Goal: Information Seeking & Learning: Check status

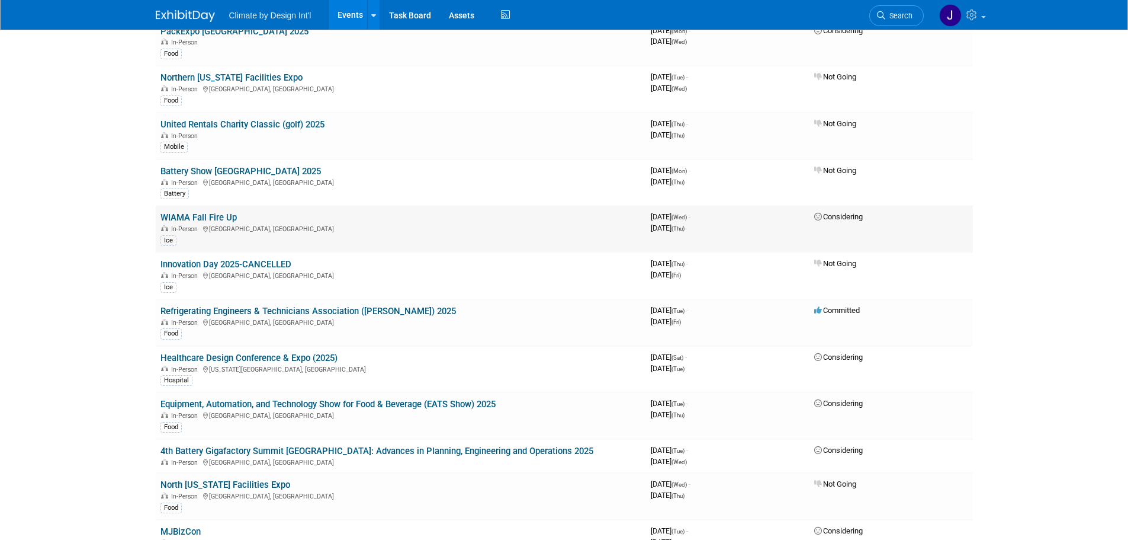
scroll to position [178, 0]
click at [253, 310] on link "Refrigerating Engineers & Technicians Association ([PERSON_NAME]) 2025" at bounding box center [309, 310] width 296 height 11
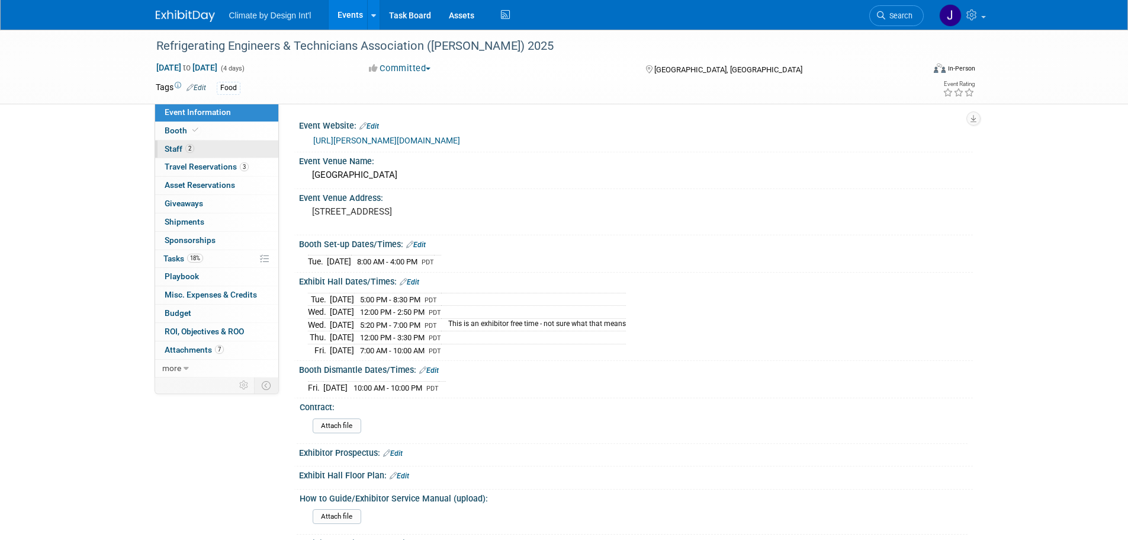
click at [174, 150] on span "Staff 2" at bounding box center [180, 148] width 30 height 9
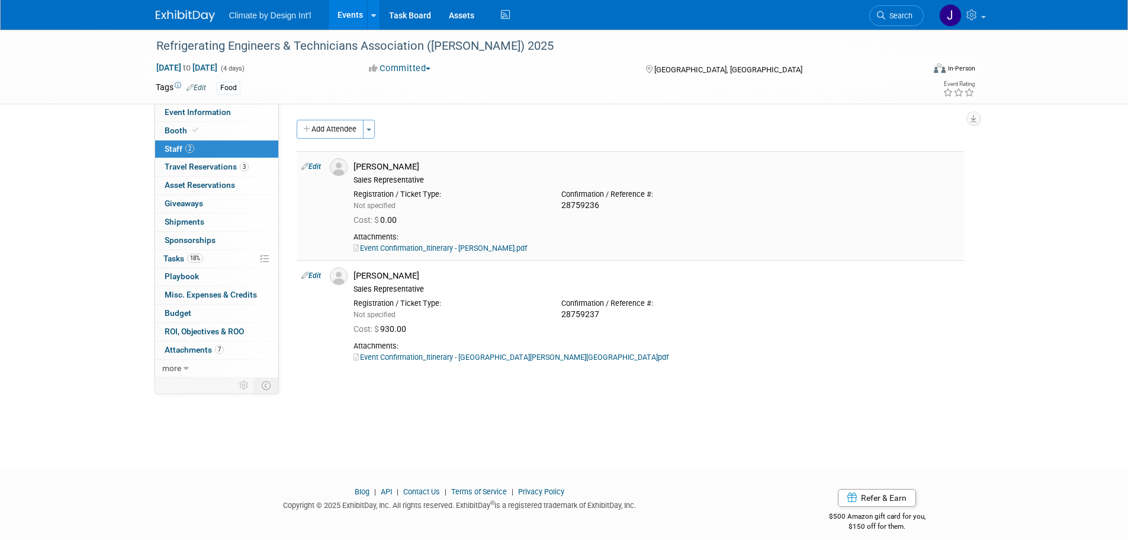
click at [447, 247] on link "Event Confirmation_Itinerary - RETA - Andy.pdf" at bounding box center [441, 247] width 174 height 9
click at [425, 360] on link "Event Confirmation_Itinerary - RETA - Kelvan.pdf" at bounding box center [511, 356] width 315 height 9
click at [175, 261] on span "Tasks 18%" at bounding box center [183, 258] width 40 height 9
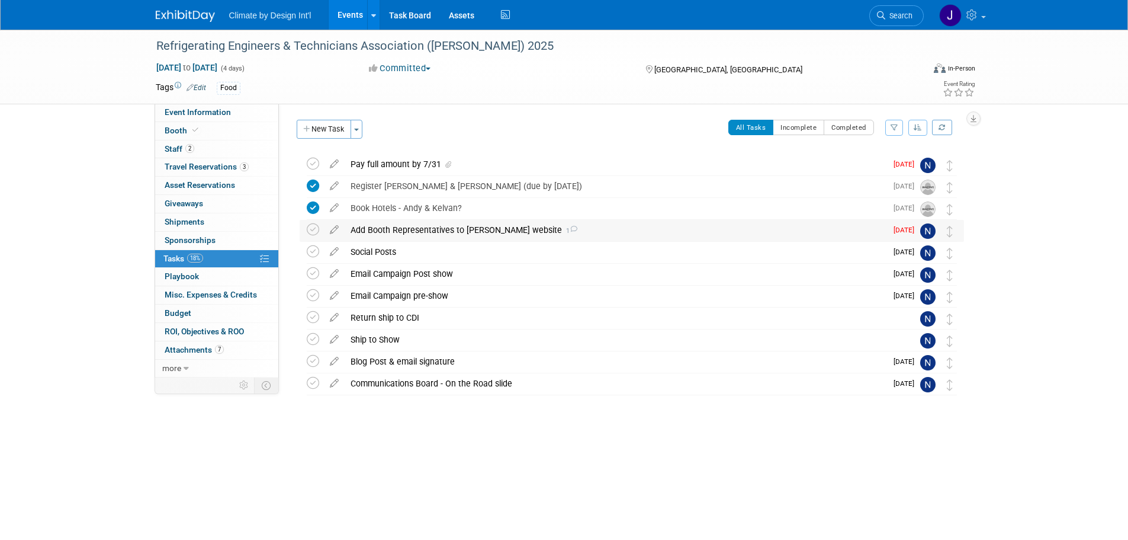
click at [413, 235] on div "Add Booth Representatives to RETA website 1" at bounding box center [616, 230] width 542 height 20
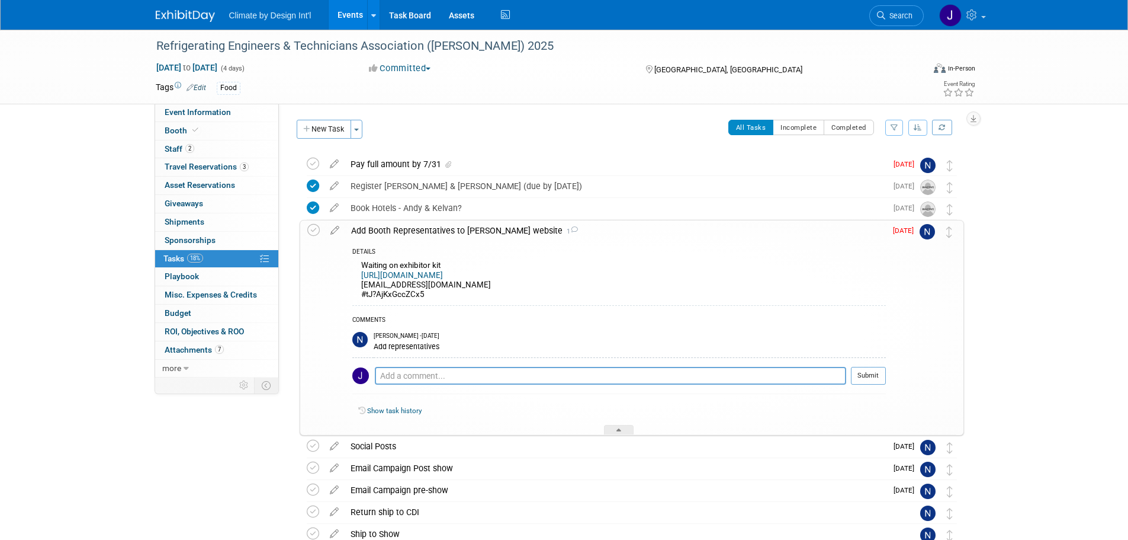
click at [435, 278] on link "https://onsite.cvent.com/exhibitor/#/login" at bounding box center [402, 275] width 82 height 9
click at [443, 277] on link "https://onsite.cvent.com/exhibitor/#/login" at bounding box center [402, 275] width 82 height 9
click at [350, 13] on link "Events" at bounding box center [350, 15] width 43 height 30
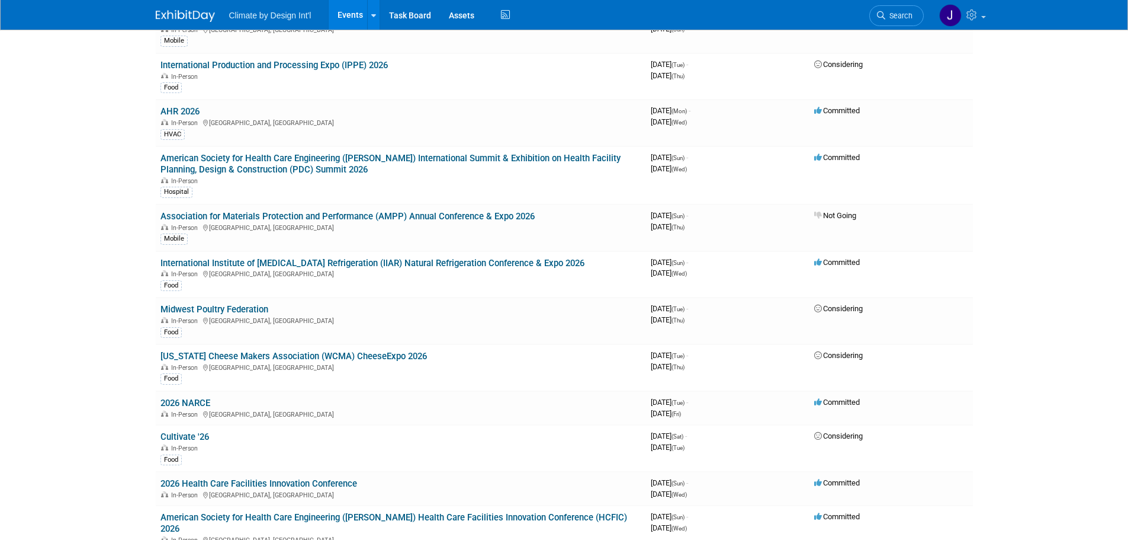
scroll to position [770, 0]
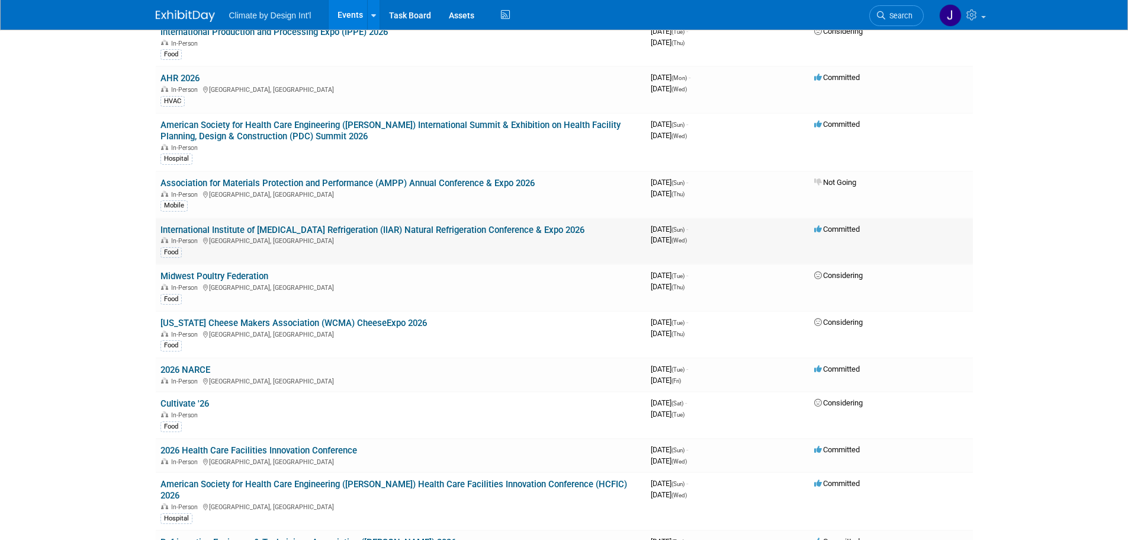
click at [349, 232] on link "International Institute of [MEDICAL_DATA] Refrigeration (IIAR) Natural Refriger…" at bounding box center [373, 230] width 424 height 11
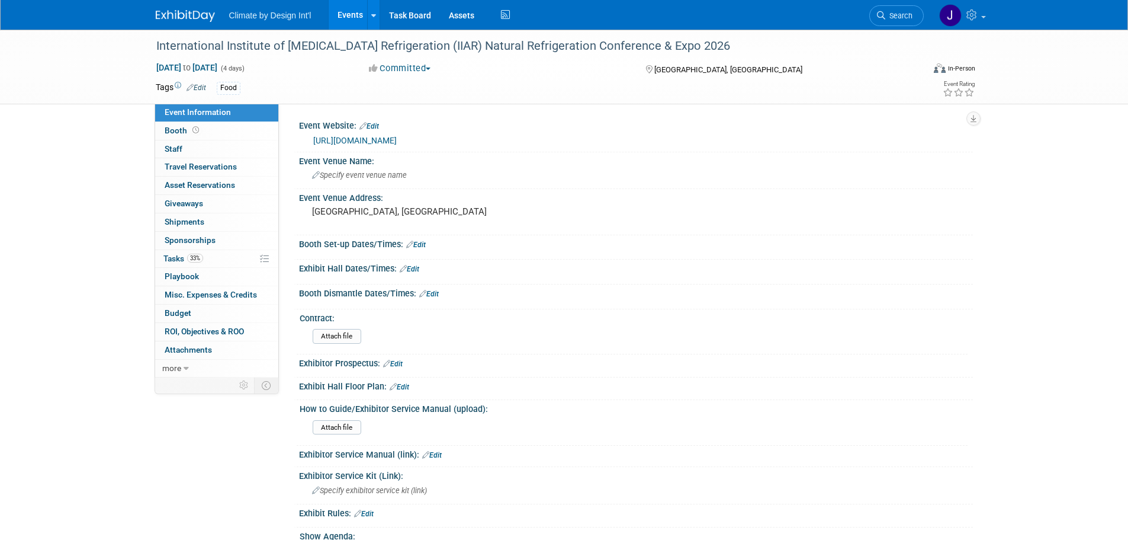
click at [336, 139] on link "[URL][DOMAIN_NAME]" at bounding box center [355, 140] width 84 height 9
click at [179, 257] on span "Tasks 33%" at bounding box center [183, 258] width 40 height 9
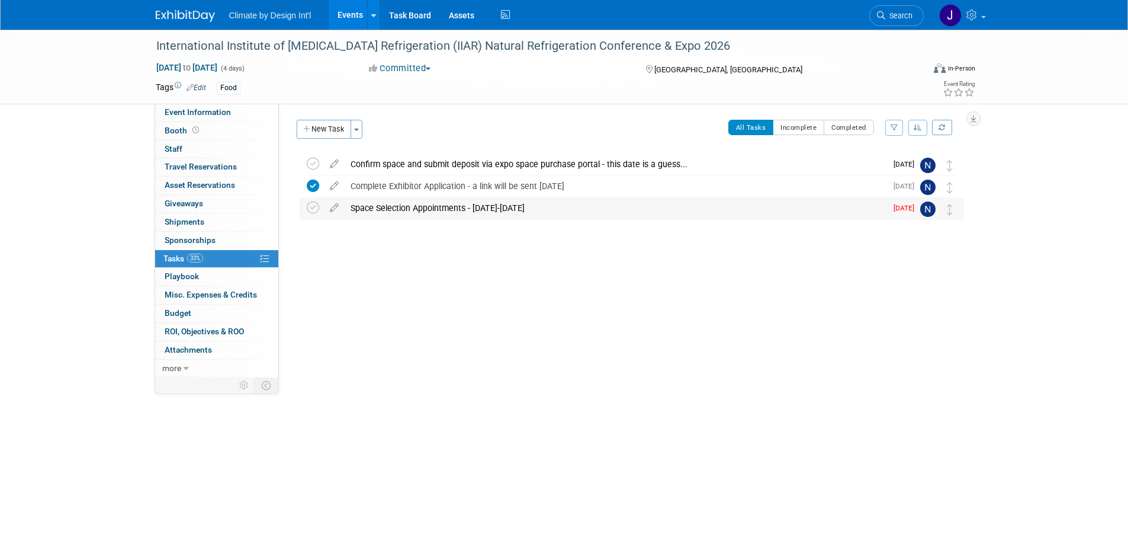
click at [505, 209] on div "Space Selection Appointments - [DATE]-[DATE]" at bounding box center [616, 208] width 542 height 20
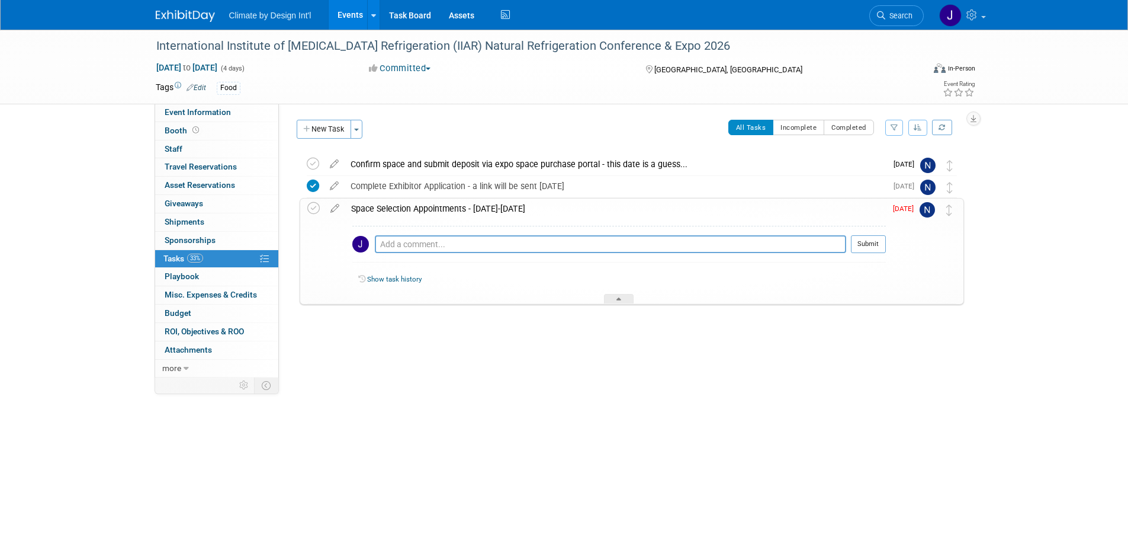
click at [395, 281] on link "Show task history" at bounding box center [394, 279] width 54 height 8
click at [197, 112] on span "Event Information" at bounding box center [198, 111] width 66 height 9
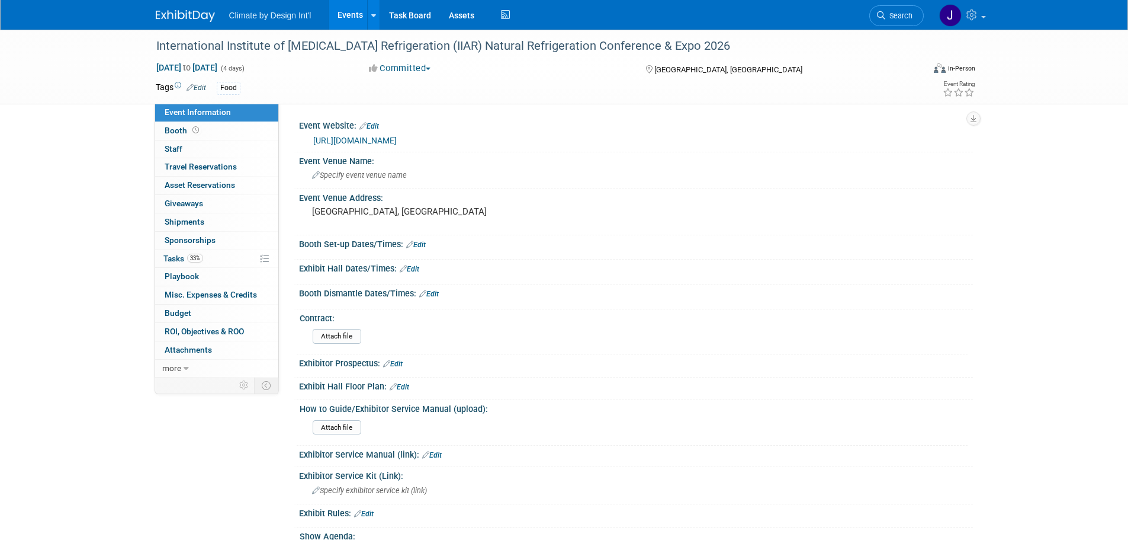
click at [342, 140] on link "http://iiar.org" at bounding box center [355, 140] width 84 height 9
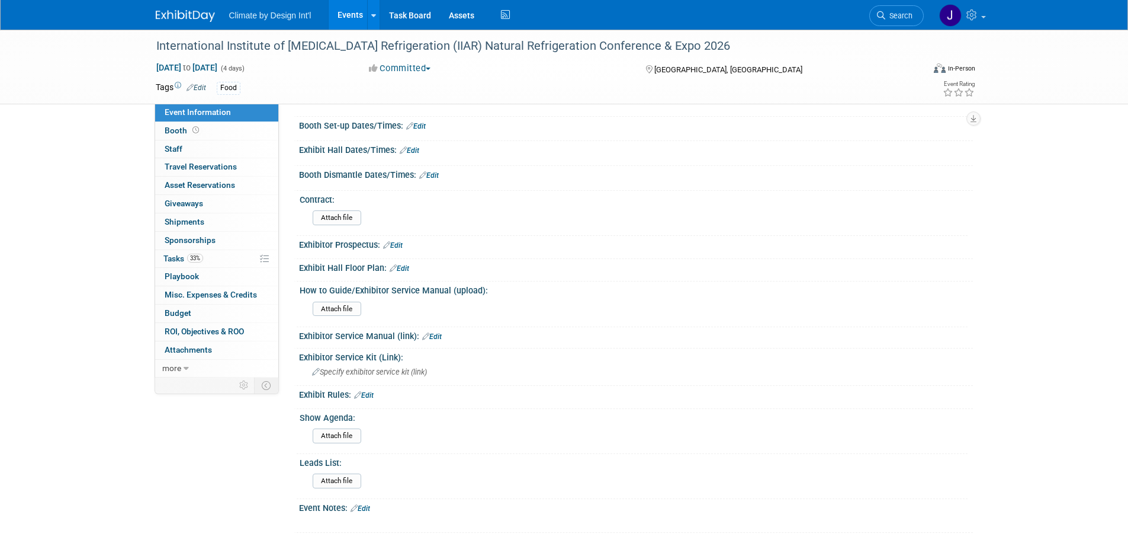
scroll to position [135, 0]
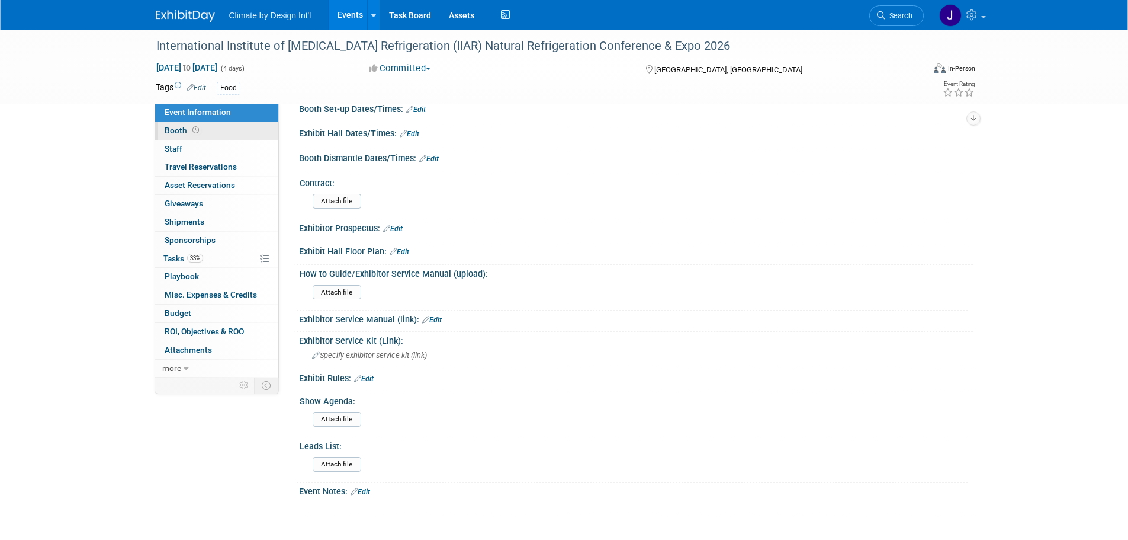
click at [172, 132] on span "Booth" at bounding box center [183, 130] width 37 height 9
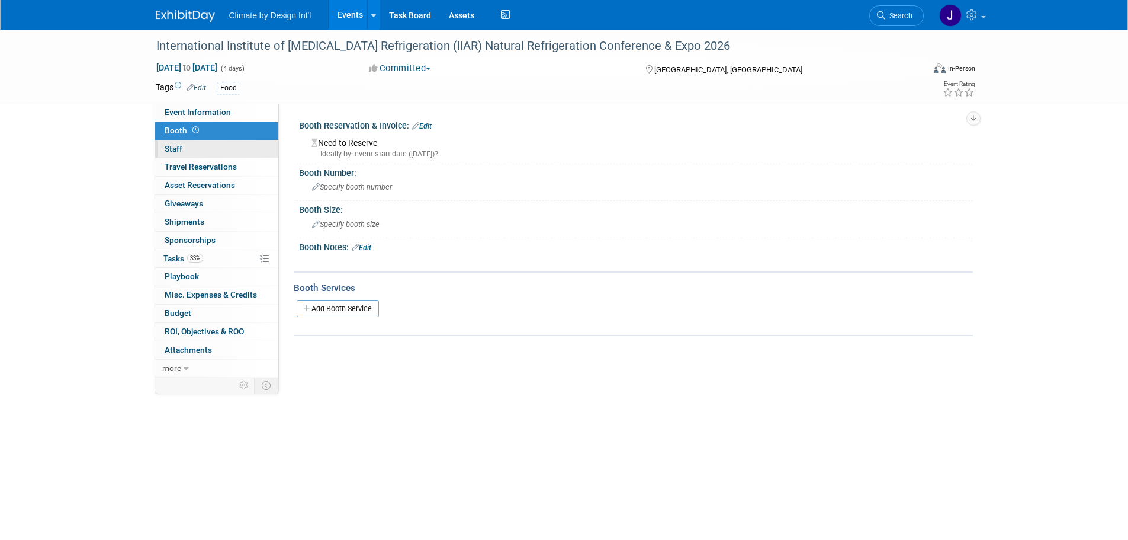
click at [177, 150] on span "Staff 0" at bounding box center [174, 148] width 18 height 9
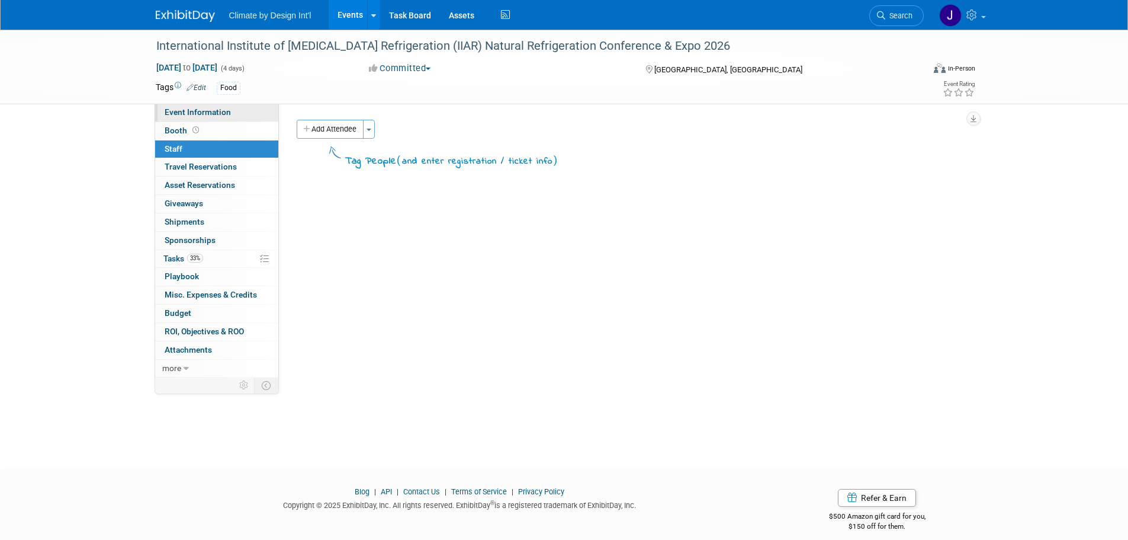
click at [200, 110] on span "Event Information" at bounding box center [198, 111] width 66 height 9
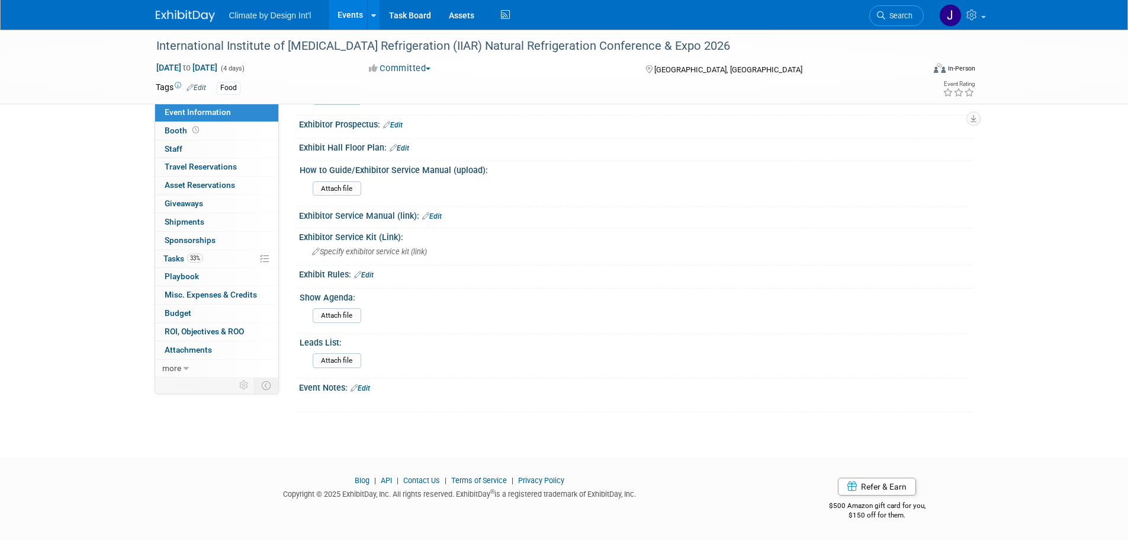
scroll to position [239, 0]
click at [182, 275] on span "Playbook 0" at bounding box center [182, 275] width 34 height 9
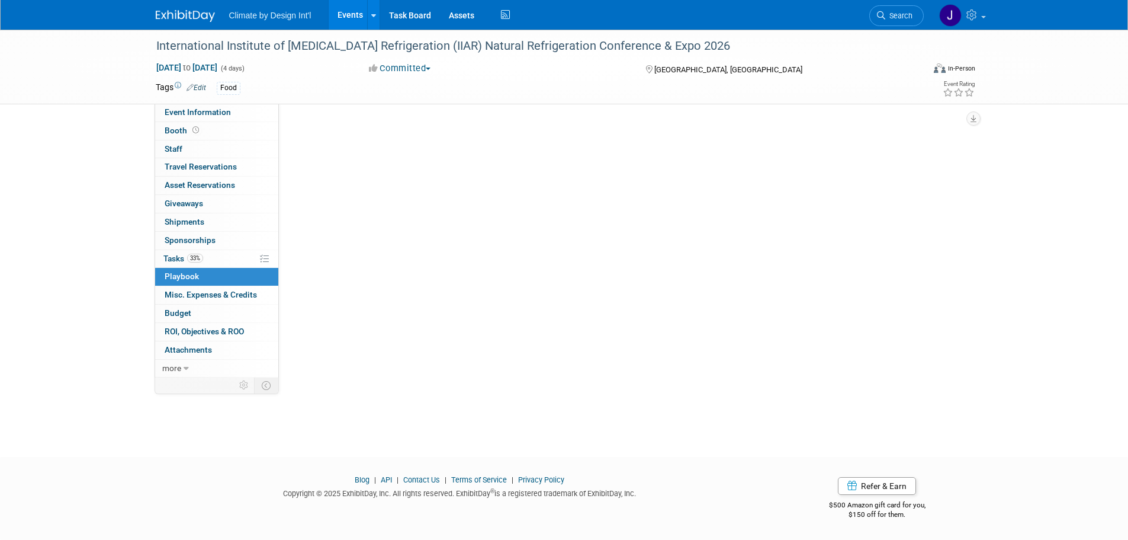
scroll to position [0, 0]
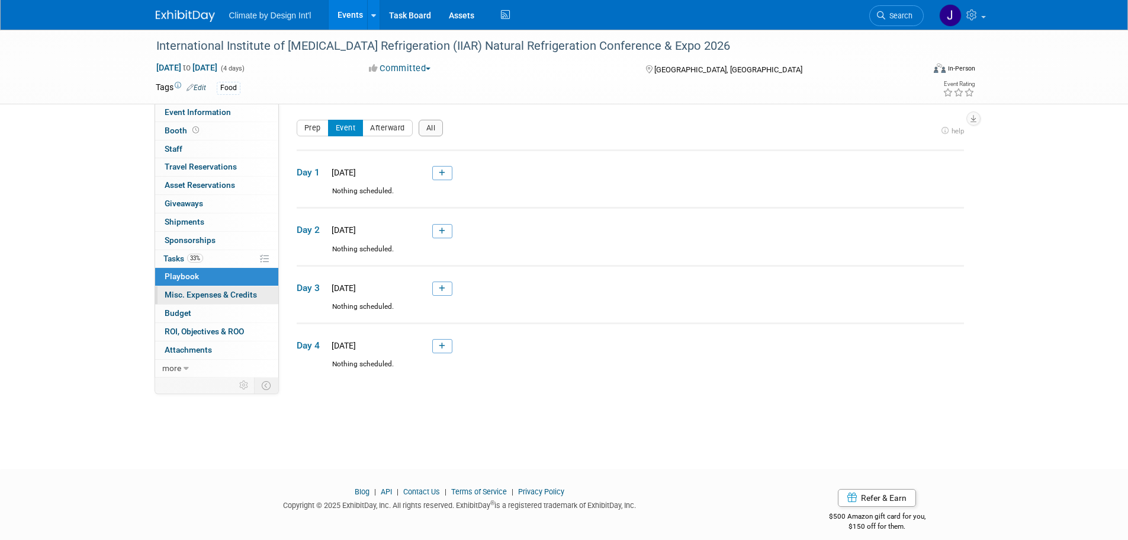
click at [215, 293] on span "Misc. Expenses & Credits 0" at bounding box center [211, 294] width 92 height 9
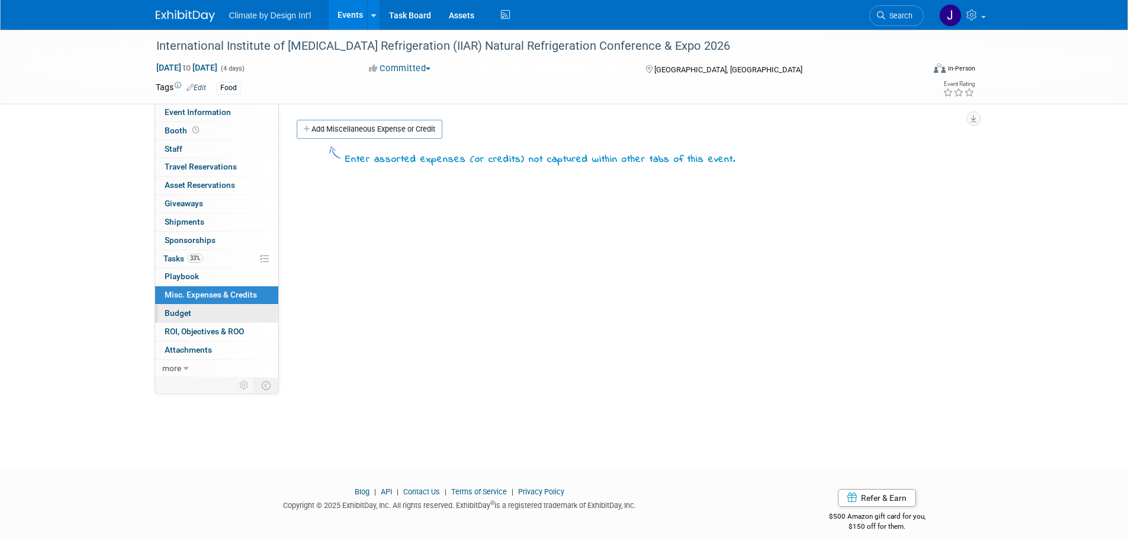
click at [181, 315] on span "Budget" at bounding box center [178, 312] width 27 height 9
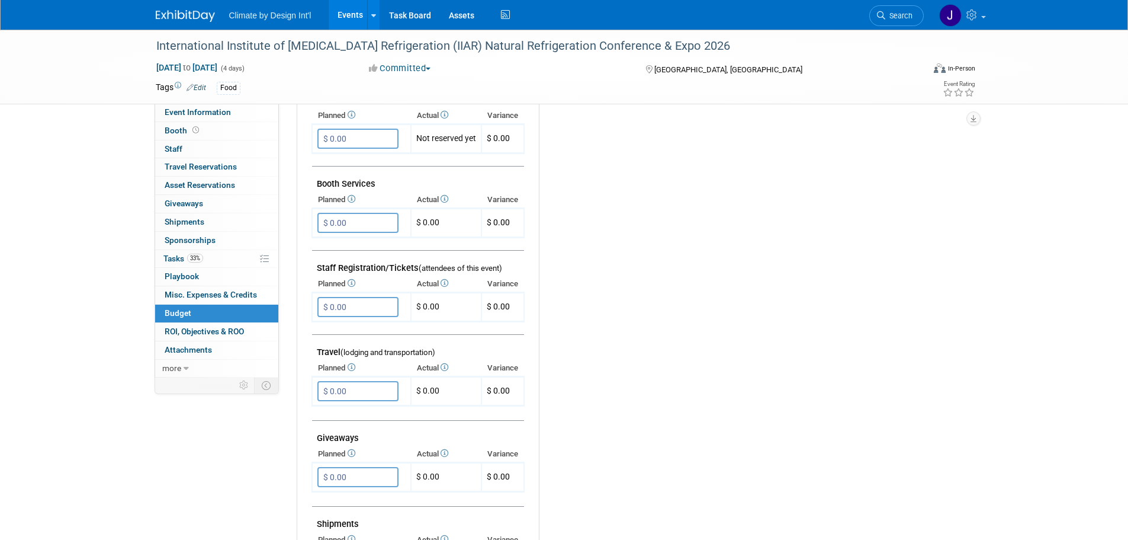
scroll to position [237, 0]
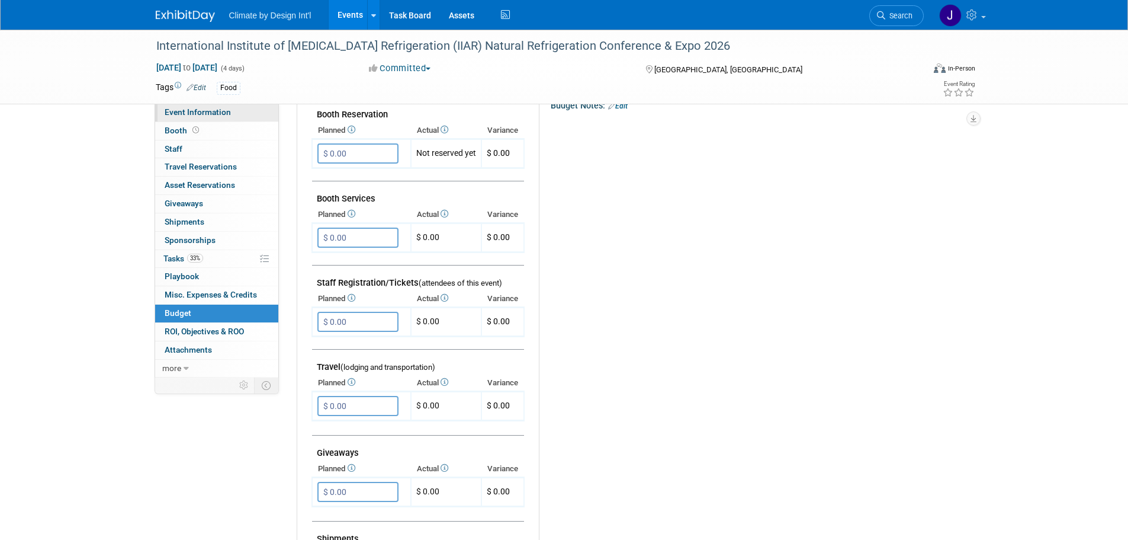
click at [209, 111] on span "Event Information" at bounding box center [198, 111] width 66 height 9
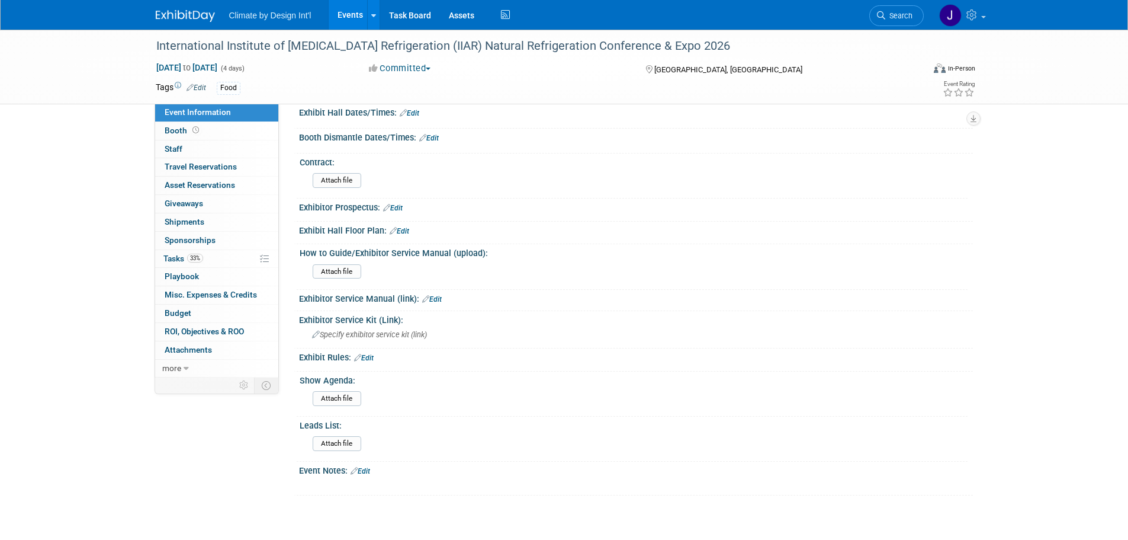
scroll to position [0, 0]
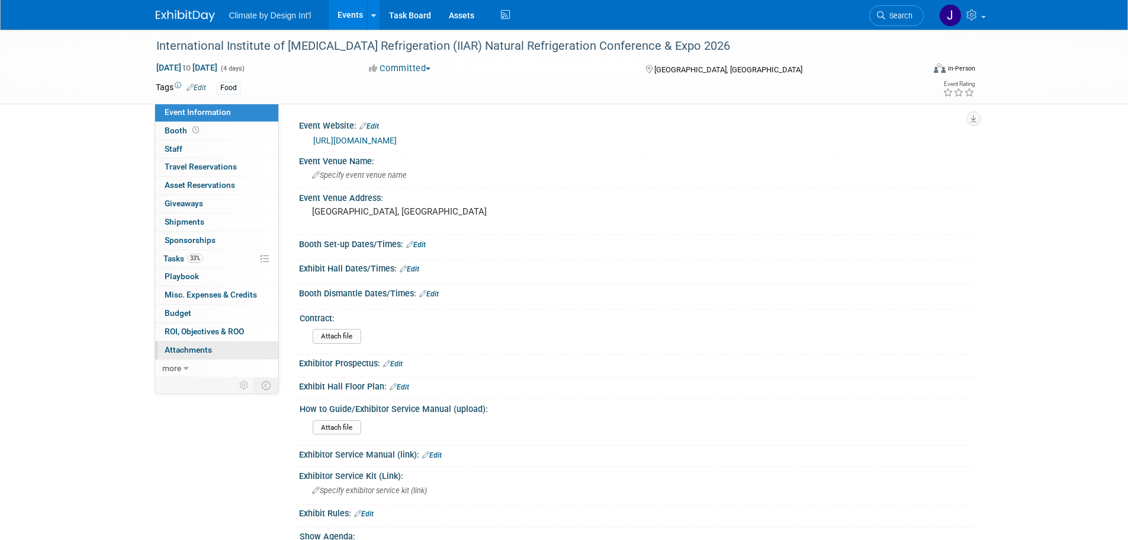
click at [193, 345] on span "Attachments 0" at bounding box center [188, 349] width 47 height 9
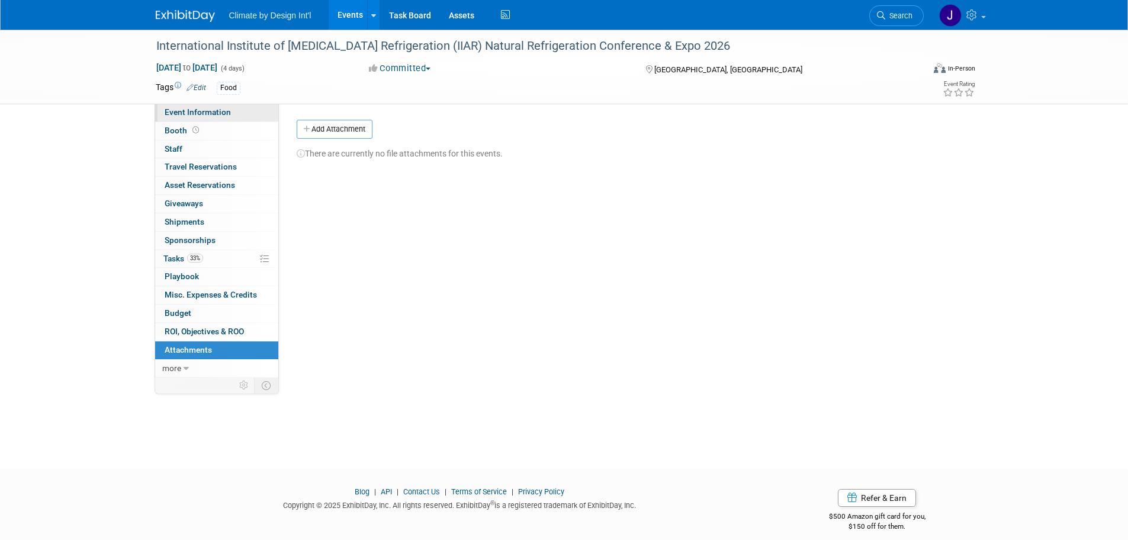
click at [180, 113] on span "Event Information" at bounding box center [198, 111] width 66 height 9
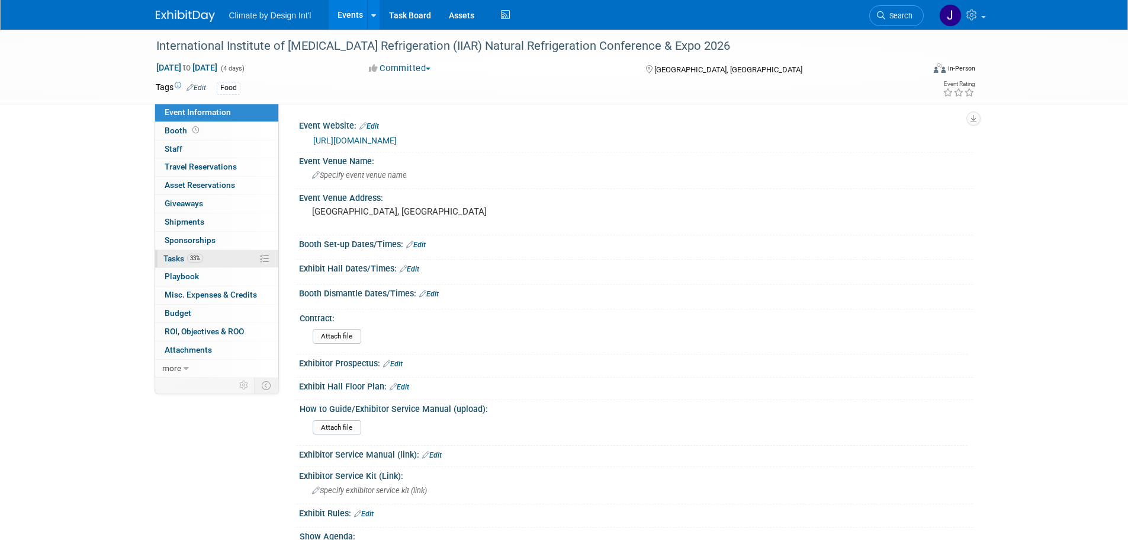
click at [165, 258] on span "Tasks 33%" at bounding box center [183, 258] width 40 height 9
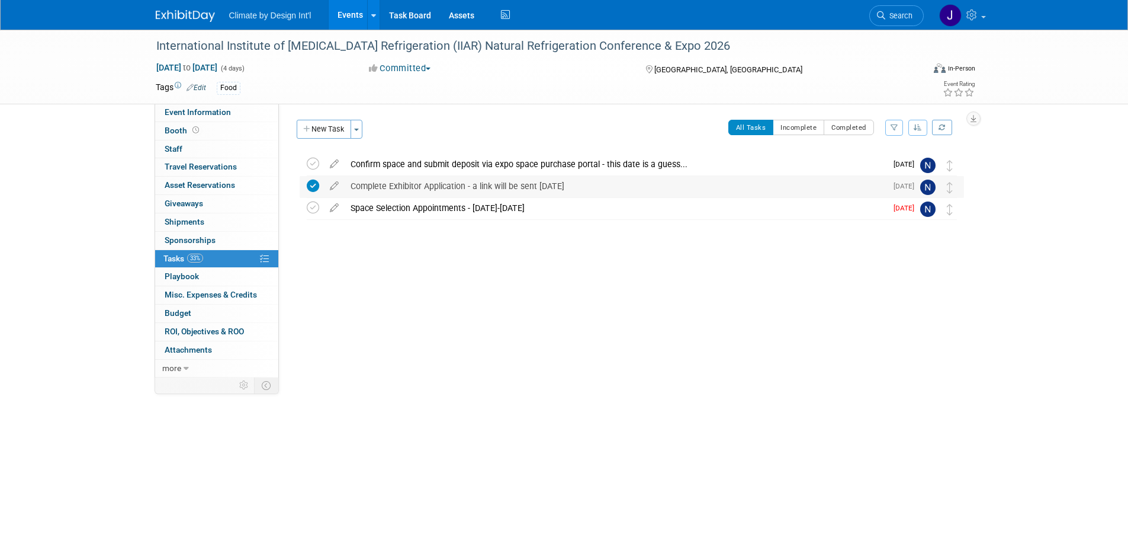
click at [426, 185] on div "Complete Exhibitor Application - a link will be sent August 11" at bounding box center [616, 186] width 542 height 20
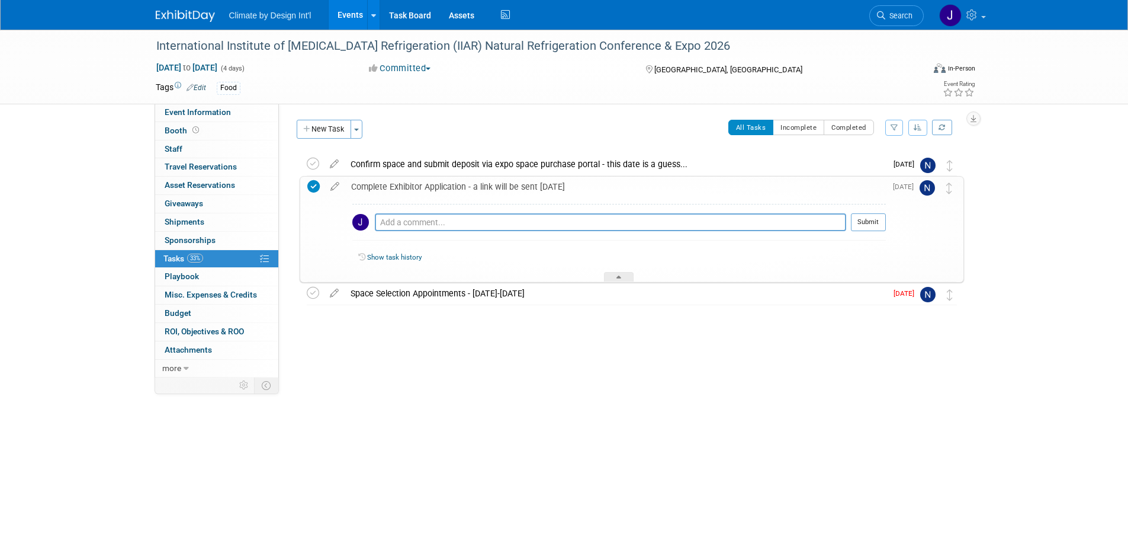
click at [353, 12] on link "Events" at bounding box center [350, 15] width 43 height 30
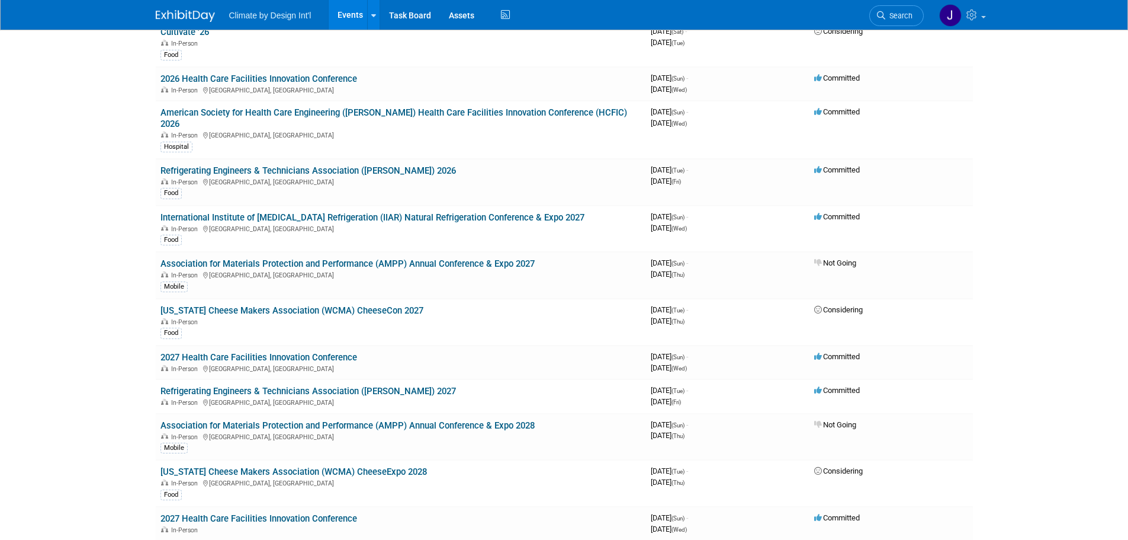
scroll to position [1185, 0]
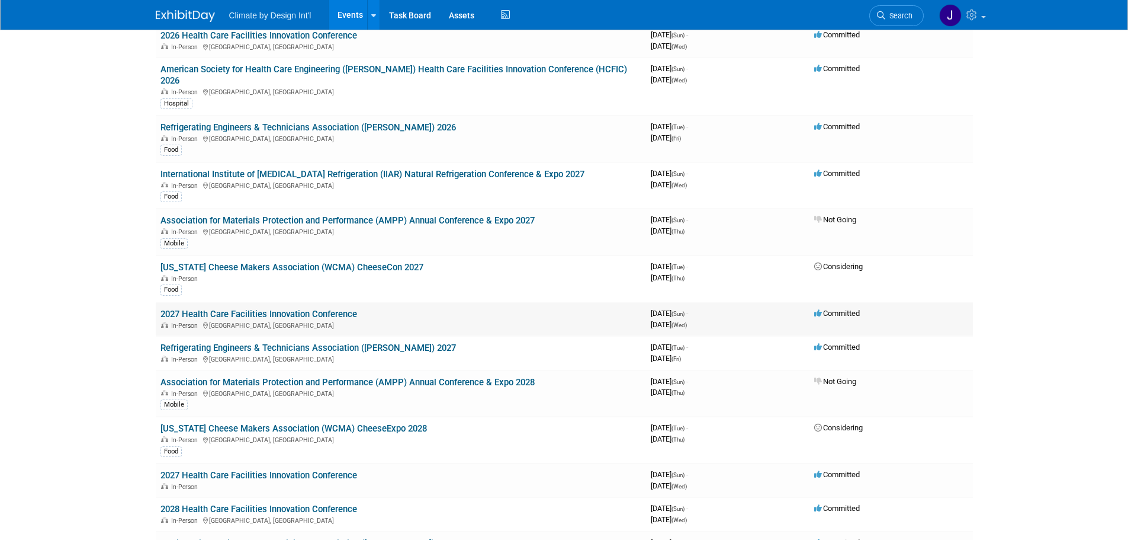
click at [316, 309] on link "2027 Health Care Facilities Innovation Conference" at bounding box center [259, 314] width 197 height 11
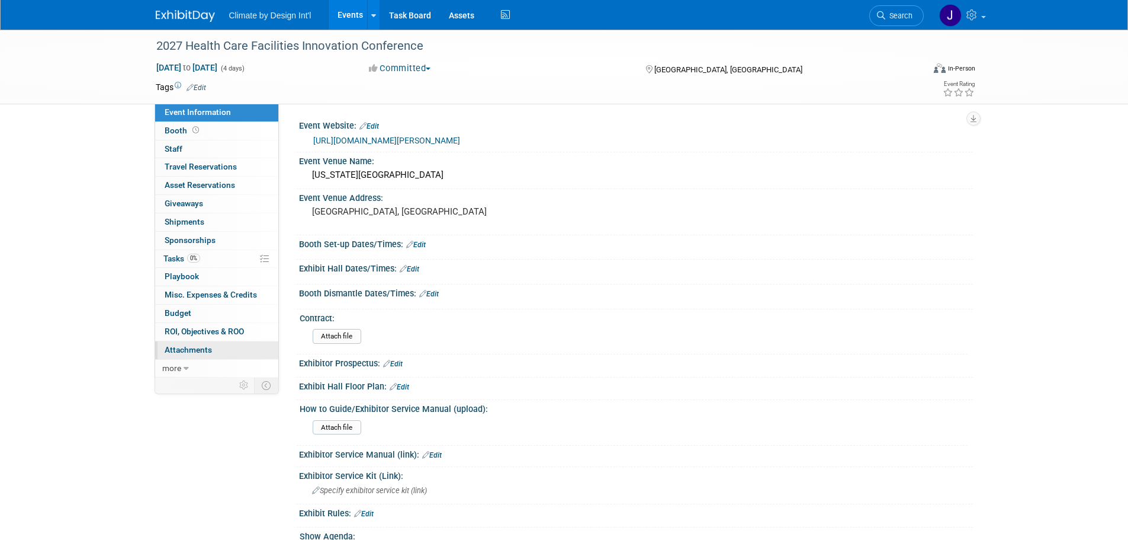
click at [199, 350] on span "Attachments 0" at bounding box center [188, 349] width 47 height 9
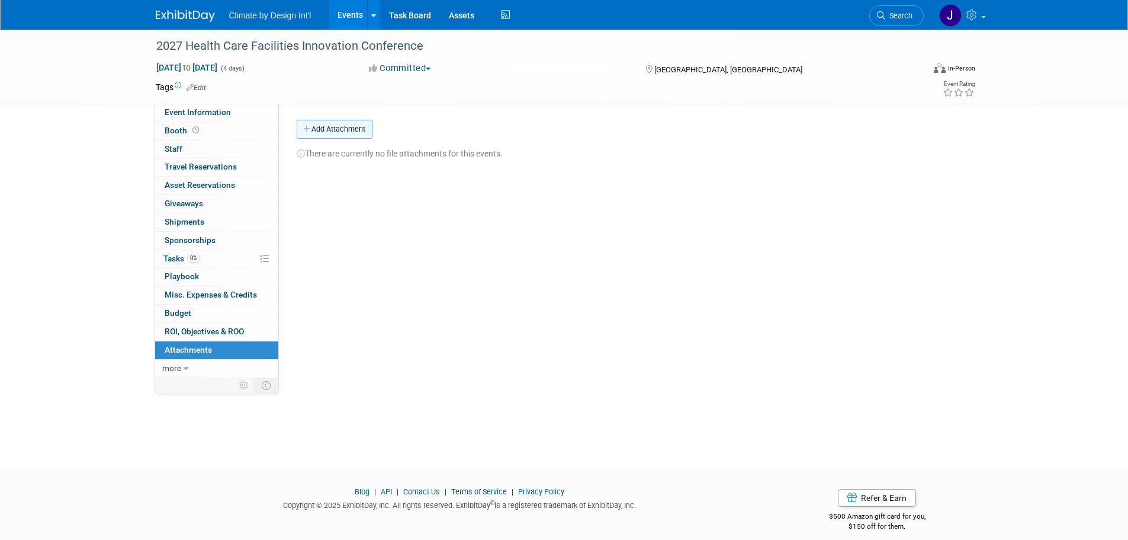
click at [343, 133] on button "Add Attachment" at bounding box center [335, 129] width 76 height 19
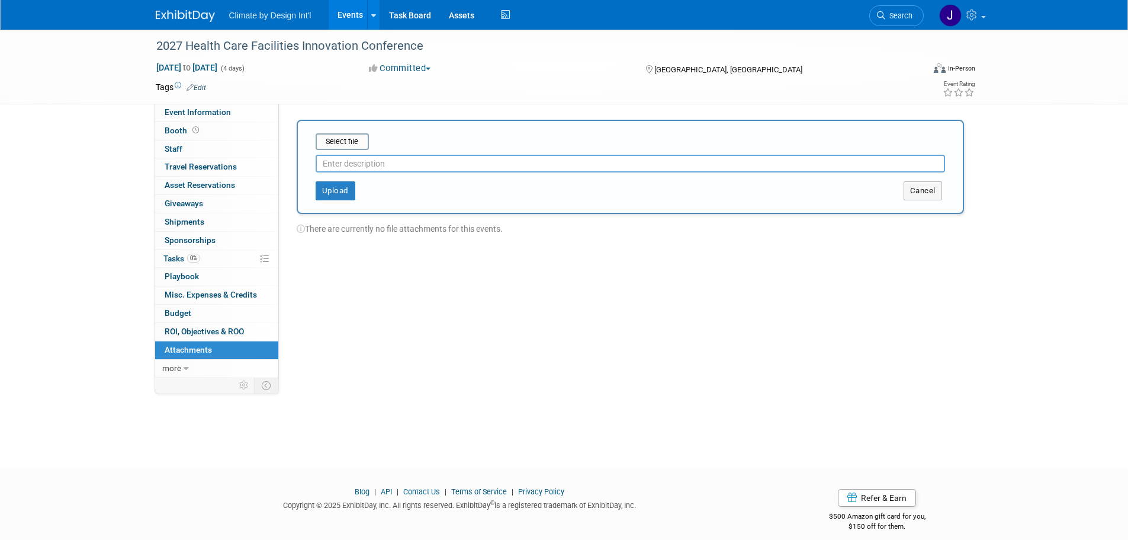
click at [364, 166] on input "text" at bounding box center [631, 164] width 630 height 18
type input "Attendee List"
click at [336, 195] on button "Upload" at bounding box center [336, 190] width 40 height 19
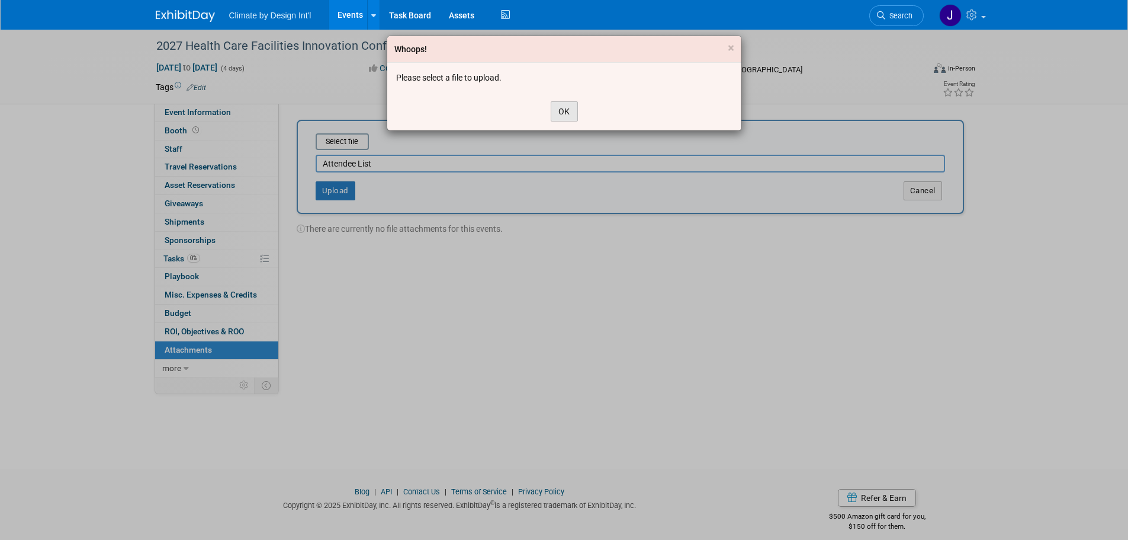
click at [566, 110] on button "OK" at bounding box center [564, 111] width 27 height 20
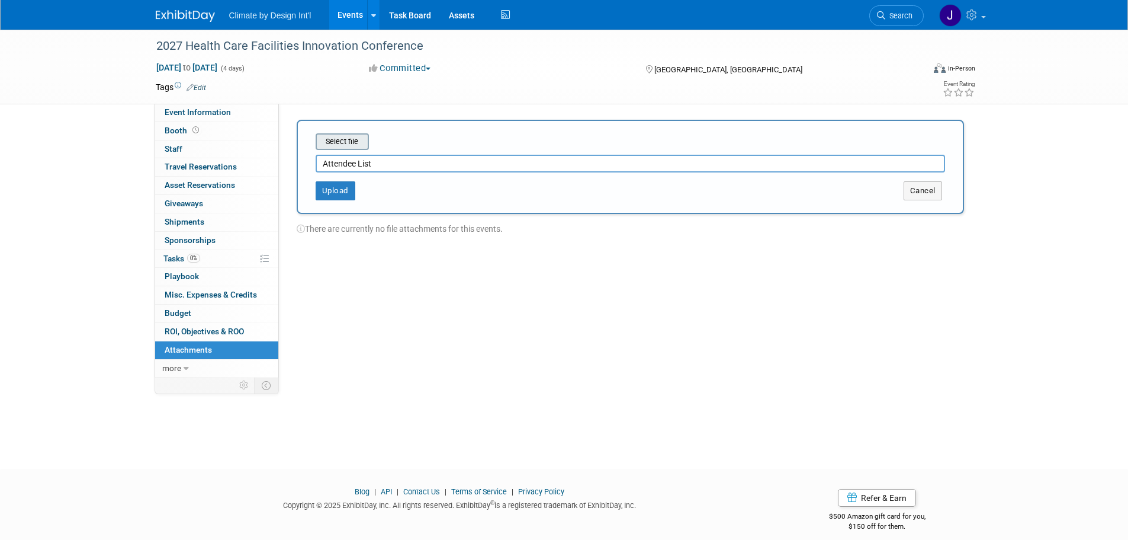
click at [349, 142] on input "file" at bounding box center [297, 141] width 141 height 14
type input "C:\fakepath\Copy of 2025 Post Health Care Facilities Innovation Conference Atte…"
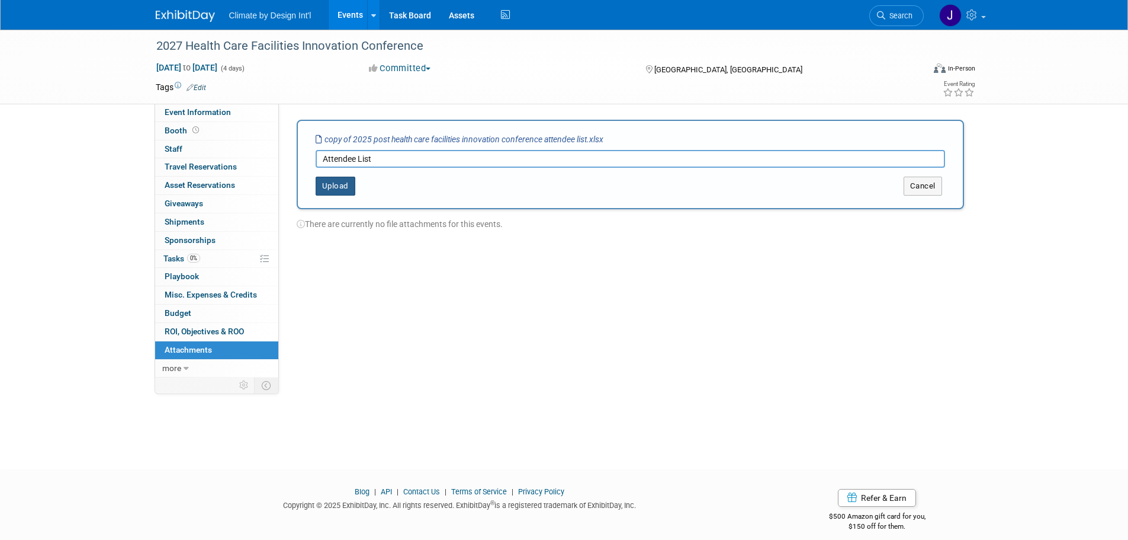
click at [331, 181] on button "Upload" at bounding box center [336, 186] width 40 height 19
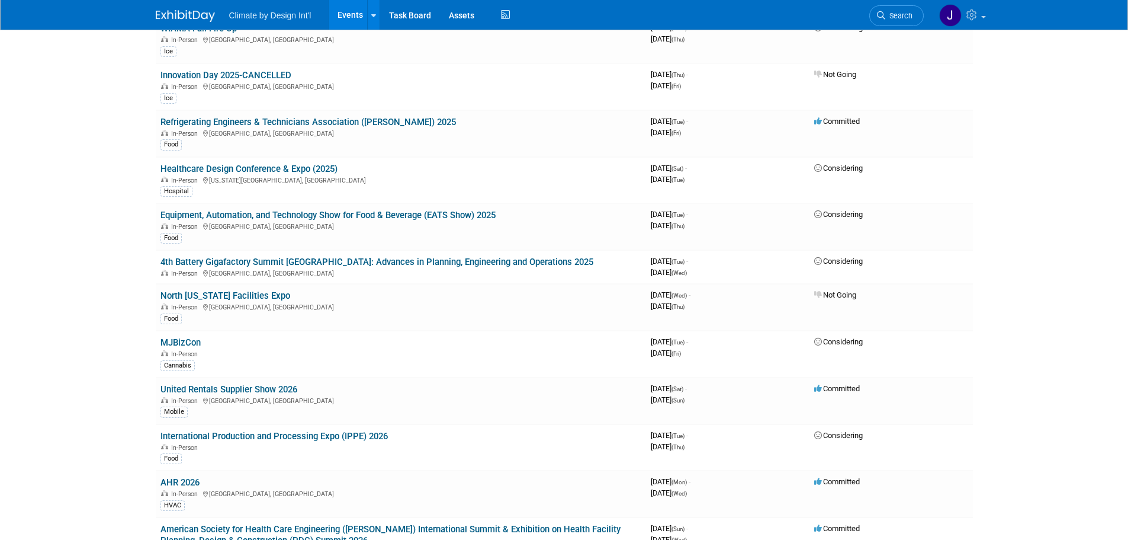
scroll to position [296, 0]
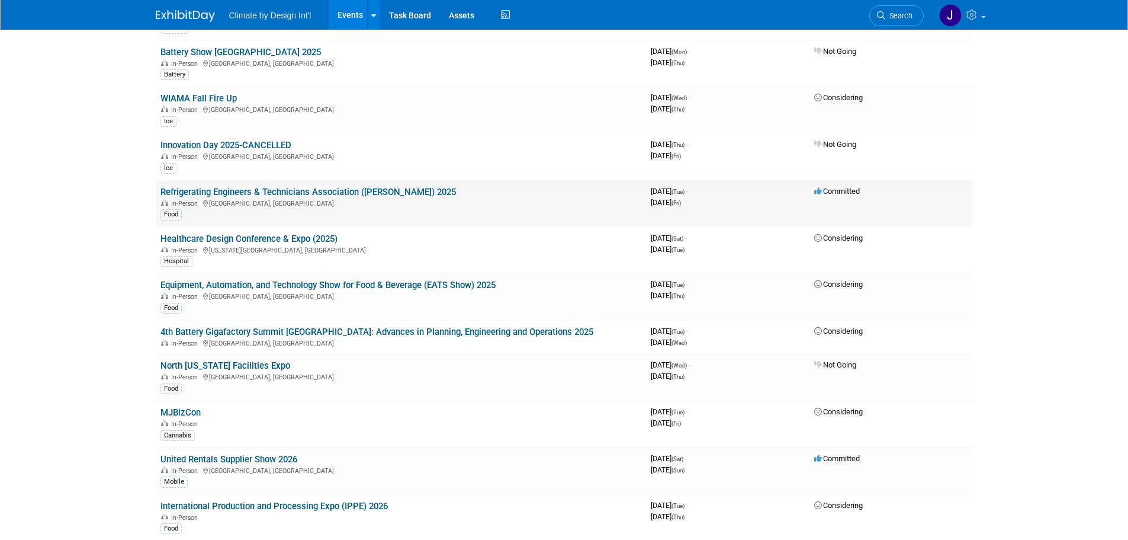
click at [363, 192] on link "Refrigerating Engineers & Technicians Association ([PERSON_NAME]) 2025" at bounding box center [309, 192] width 296 height 11
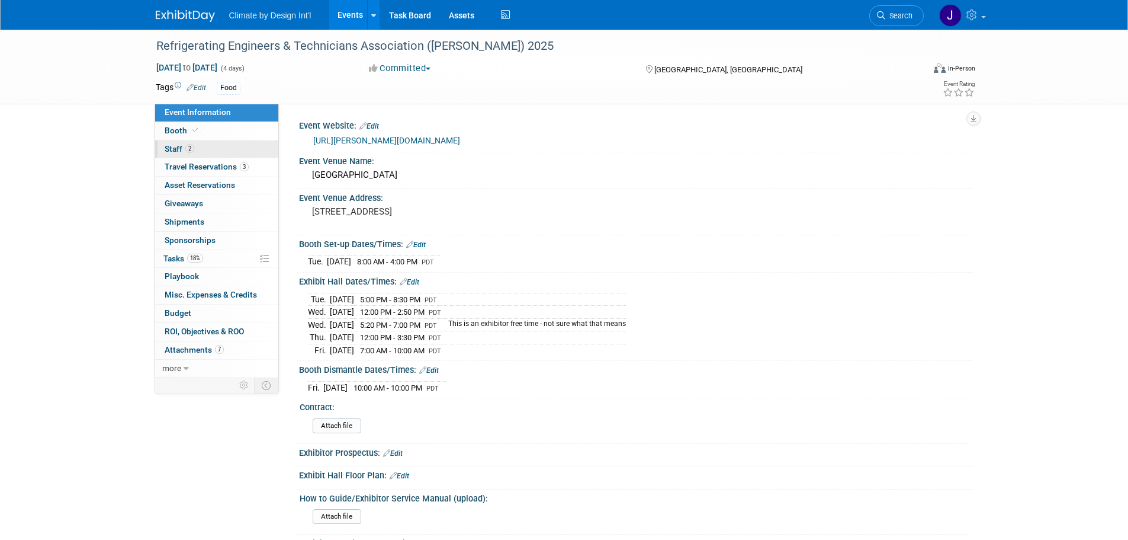
click at [176, 149] on span "Staff 2" at bounding box center [180, 148] width 30 height 9
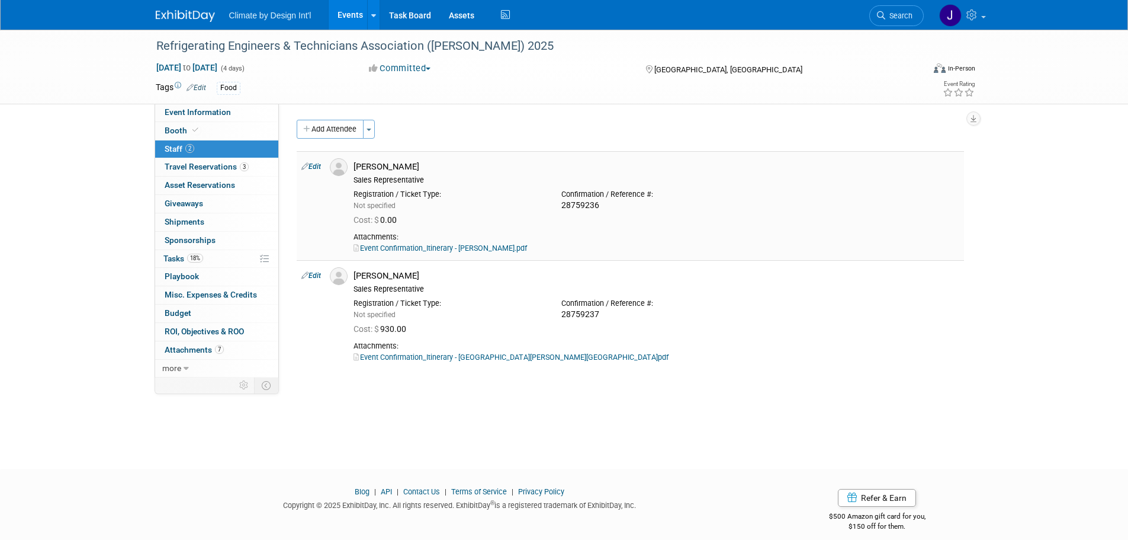
click at [601, 202] on div "28759236" at bounding box center [657, 205] width 190 height 11
drag, startPoint x: 599, startPoint y: 202, endPoint x: 560, endPoint y: 204, distance: 39.1
click at [560, 204] on div "Confirmation / Reference #: 28759236" at bounding box center [657, 198] width 208 height 26
copy div "28759236"
click at [488, 248] on link "Event Confirmation_Itinerary - [PERSON_NAME].pdf" at bounding box center [441, 247] width 174 height 9
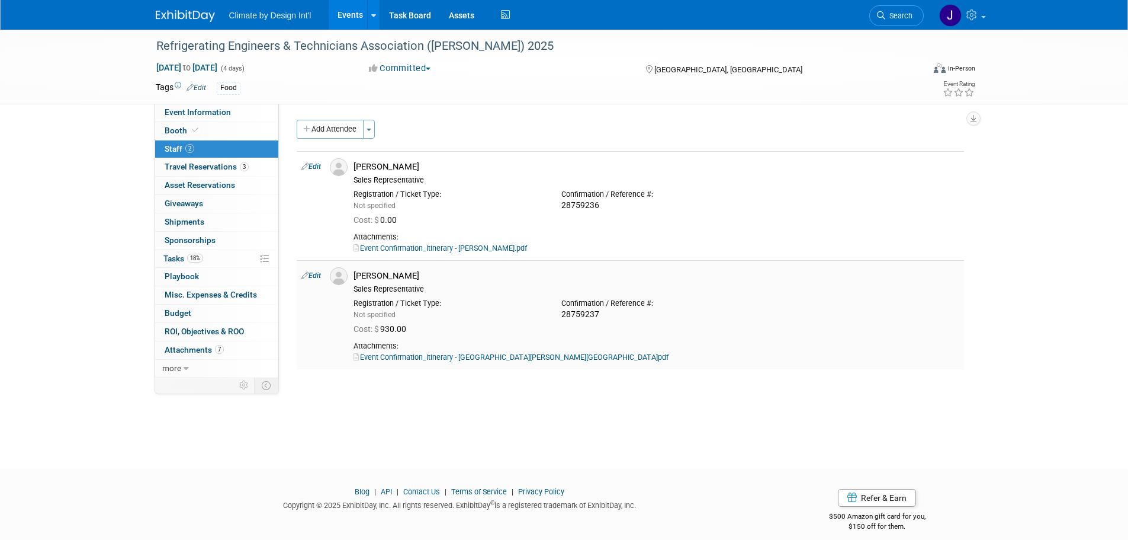
click at [601, 319] on div "Cost: $ 930.00" at bounding box center [657, 327] width 624 height 17
click at [609, 309] on div "28759237" at bounding box center [657, 314] width 190 height 11
drag, startPoint x: 607, startPoint y: 310, endPoint x: 562, endPoint y: 313, distance: 44.5
click at [562, 313] on div "28759237" at bounding box center [657, 314] width 190 height 11
copy div "28759237"
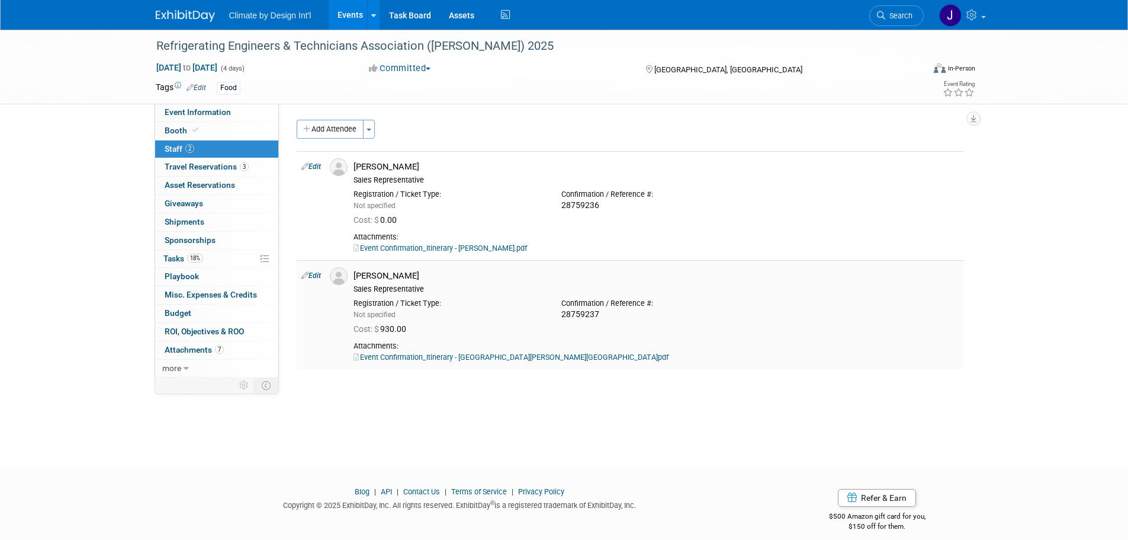
click at [447, 357] on link "Event Confirmation_Itinerary - [GEOGRAPHIC_DATA][PERSON_NAME][GEOGRAPHIC_DATA]p…" at bounding box center [511, 356] width 315 height 9
click at [175, 352] on span "Attachments 7" at bounding box center [194, 349] width 59 height 9
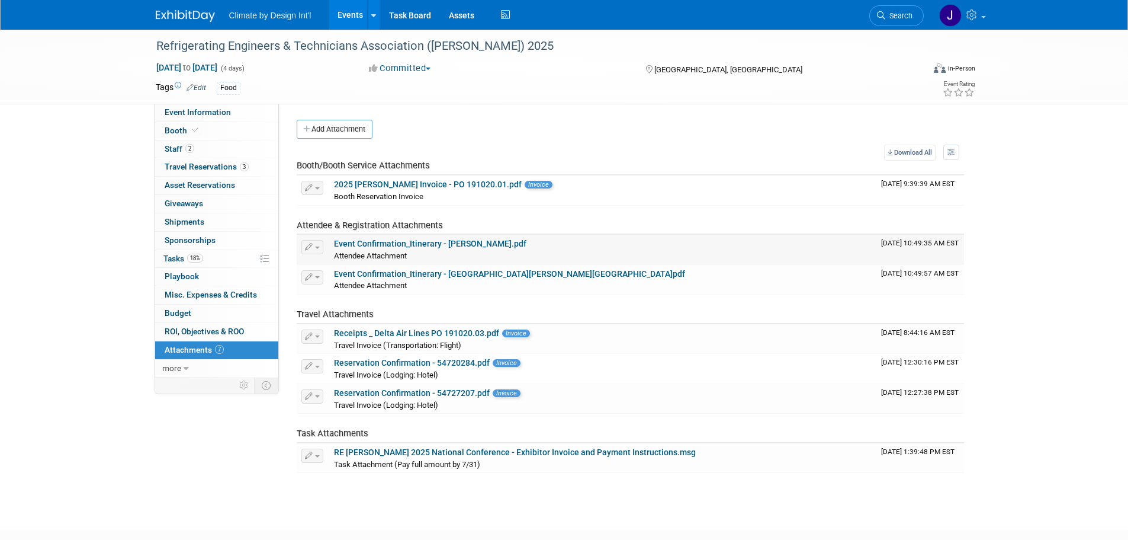
click at [422, 240] on link "Event Confirmation_Itinerary - [PERSON_NAME].pdf" at bounding box center [430, 243] width 193 height 9
click at [429, 184] on link "2025 [PERSON_NAME] Invoice - PO 191020.01.pdf" at bounding box center [428, 183] width 188 height 9
click at [563, 450] on link "RE [PERSON_NAME] 2025 National Conference - Exhibitor Invoice and Payment Instr…" at bounding box center [515, 451] width 362 height 9
click at [392, 453] on link "RE [PERSON_NAME] 2025 National Conference - Exhibitor Invoice and Payment Instr…" at bounding box center [515, 451] width 362 height 9
click at [436, 392] on link "Reservation Confirmation - 54727207.pdf" at bounding box center [412, 392] width 156 height 9
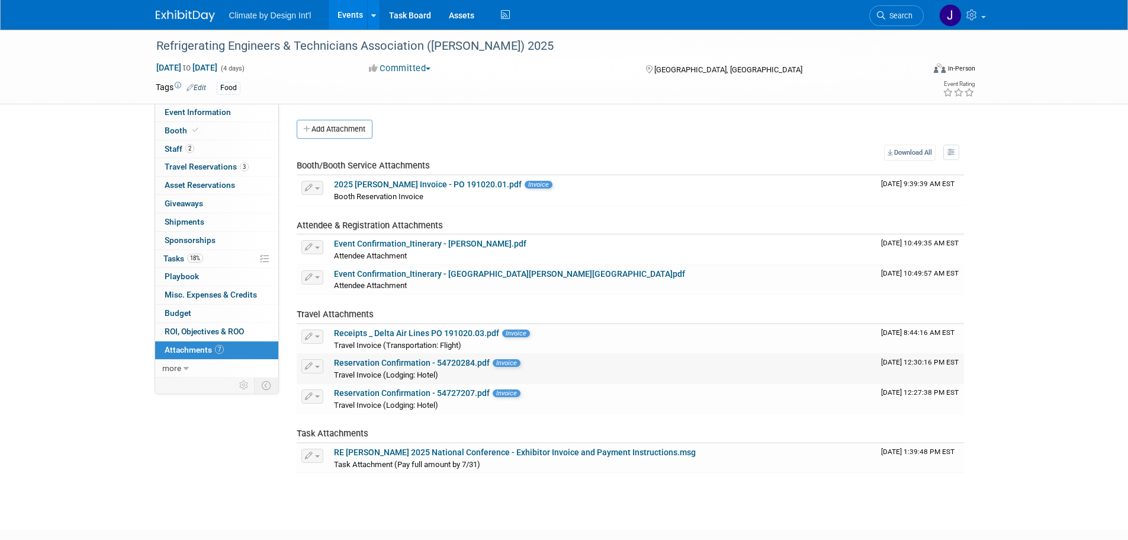
click at [447, 364] on link "Reservation Confirmation - 54720284.pdf" at bounding box center [412, 362] width 156 height 9
click at [444, 336] on link "Receipts _ Delta Air Lines PO 191020.03.pdf" at bounding box center [416, 332] width 165 height 9
click at [463, 185] on link "2025 [PERSON_NAME] Invoice - PO 191020.01.pdf" at bounding box center [428, 183] width 188 height 9
click at [461, 240] on link "Event Confirmation_Itinerary - [PERSON_NAME].pdf" at bounding box center [430, 243] width 193 height 9
click at [219, 165] on span "Travel Reservations 3" at bounding box center [207, 166] width 84 height 9
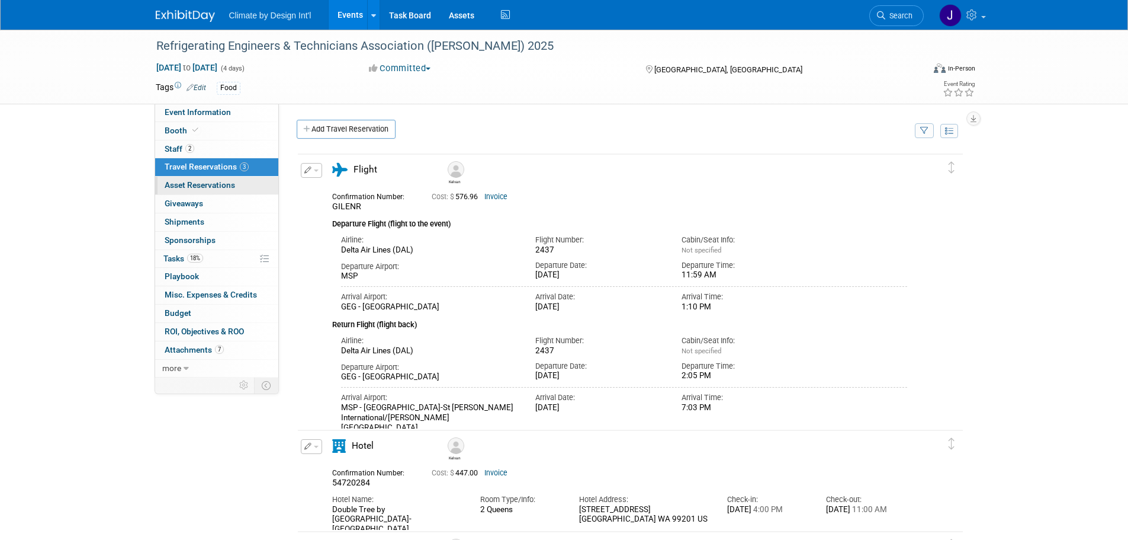
click at [206, 184] on span "Asset Reservations 0" at bounding box center [200, 184] width 70 height 9
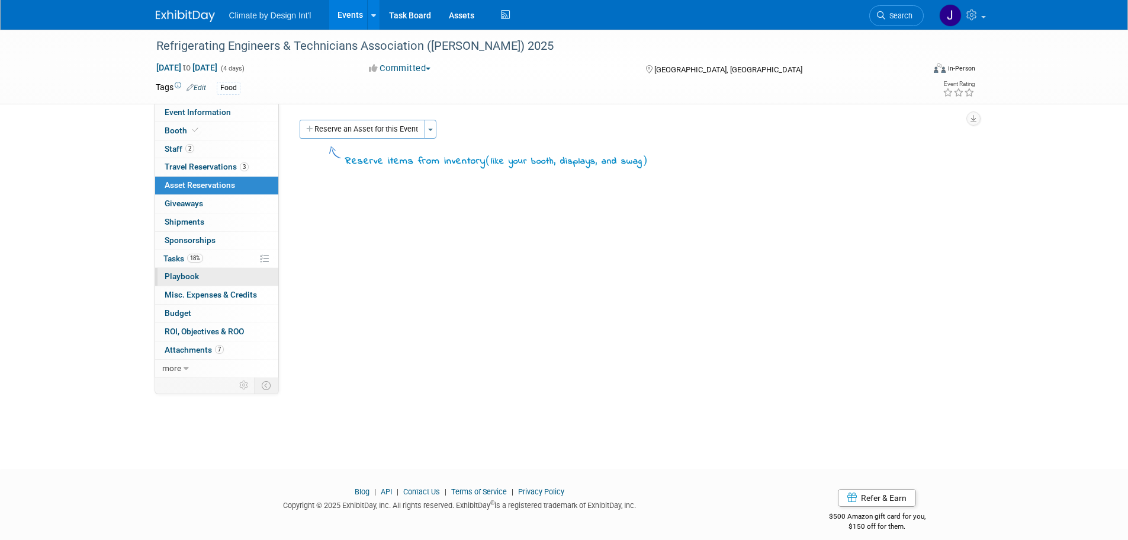
click at [193, 283] on link "0 Playbook 0" at bounding box center [216, 277] width 123 height 18
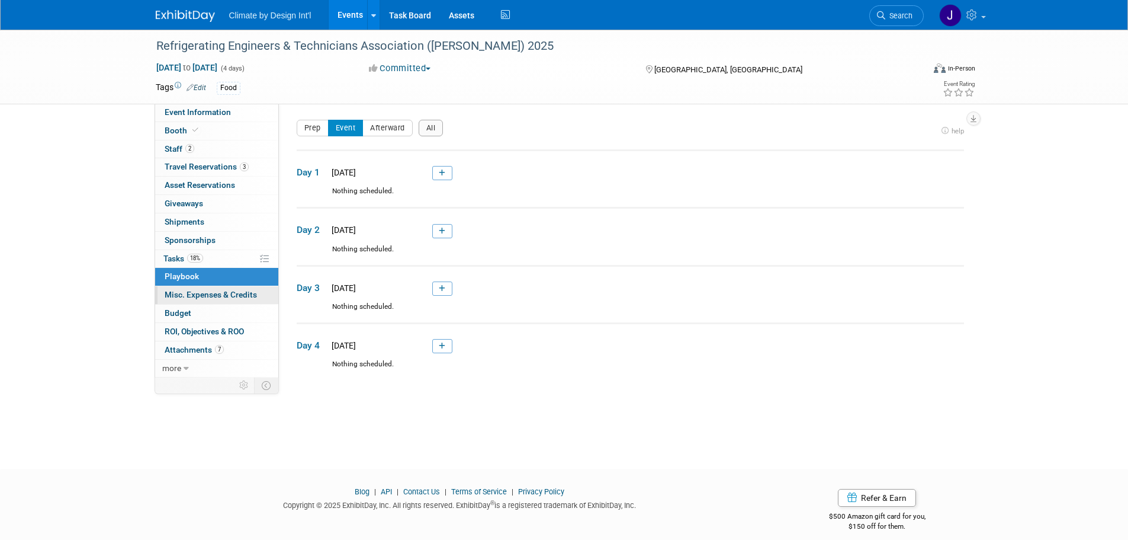
click at [193, 291] on span "Misc. Expenses & Credits 0" at bounding box center [211, 294] width 92 height 9
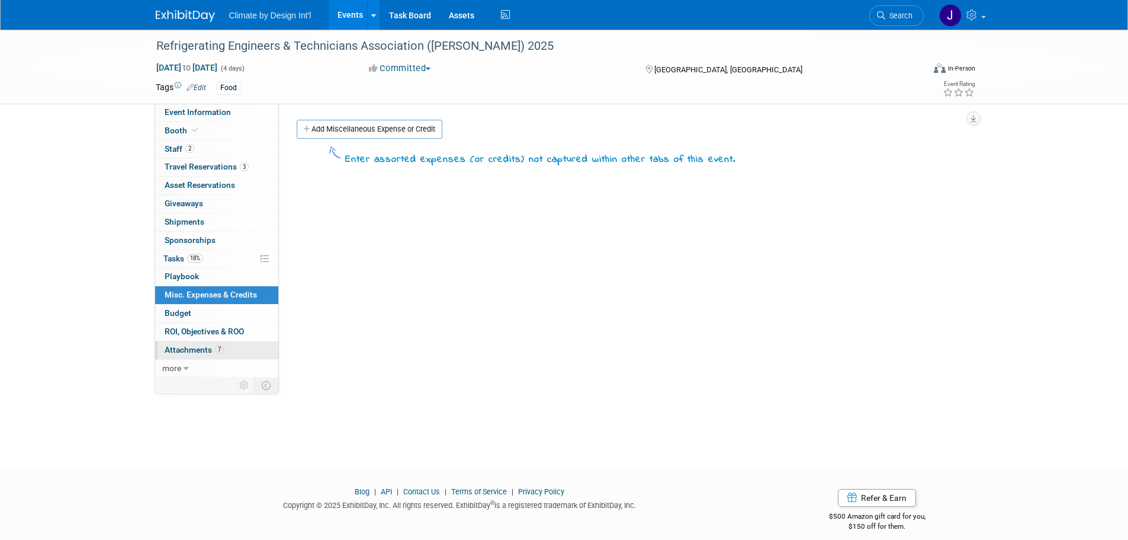
click at [187, 348] on span "Attachments 7" at bounding box center [194, 349] width 59 height 9
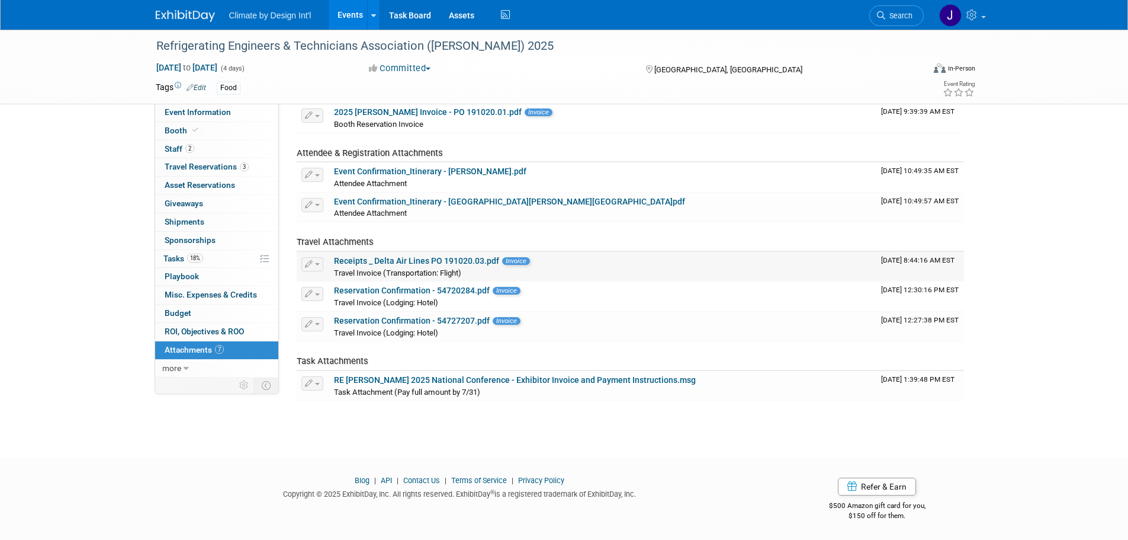
scroll to position [73, 0]
click at [390, 171] on link "Event Confirmation_Itinerary - [PERSON_NAME].pdf" at bounding box center [430, 170] width 193 height 9
